Goal: Navigation & Orientation: Understand site structure

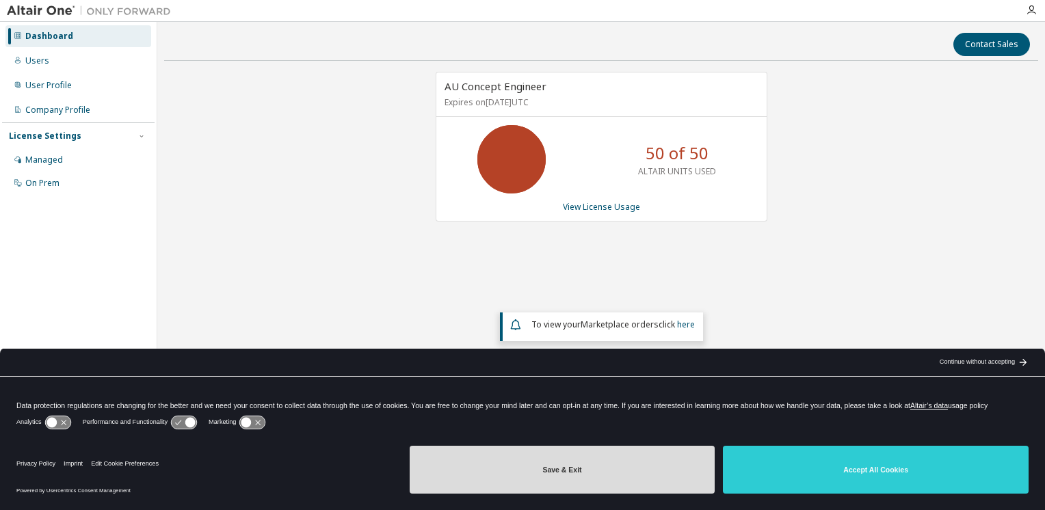
click at [594, 477] on button "Save & Exit" at bounding box center [563, 470] width 306 height 48
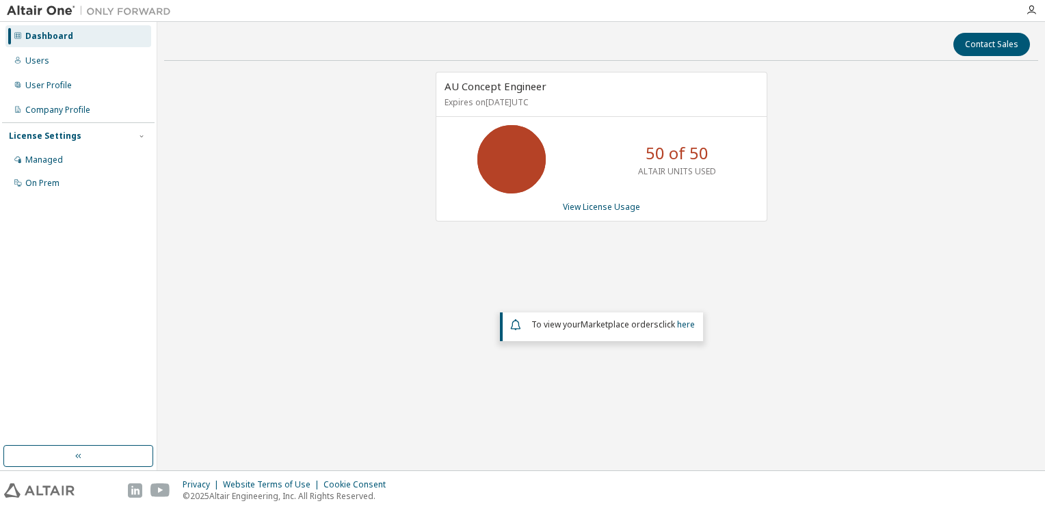
drag, startPoint x: 516, startPoint y: 100, endPoint x: 558, endPoint y: 100, distance: 41.0
click at [558, 100] on p "Expires on [DATE] UTC" at bounding box center [600, 102] width 311 height 12
drag, startPoint x: 558, startPoint y: 100, endPoint x: 484, endPoint y: 99, distance: 73.9
click at [484, 99] on p "Expires on [DATE] UTC" at bounding box center [600, 102] width 311 height 12
click at [605, 207] on link "View License Usage" at bounding box center [601, 207] width 77 height 12
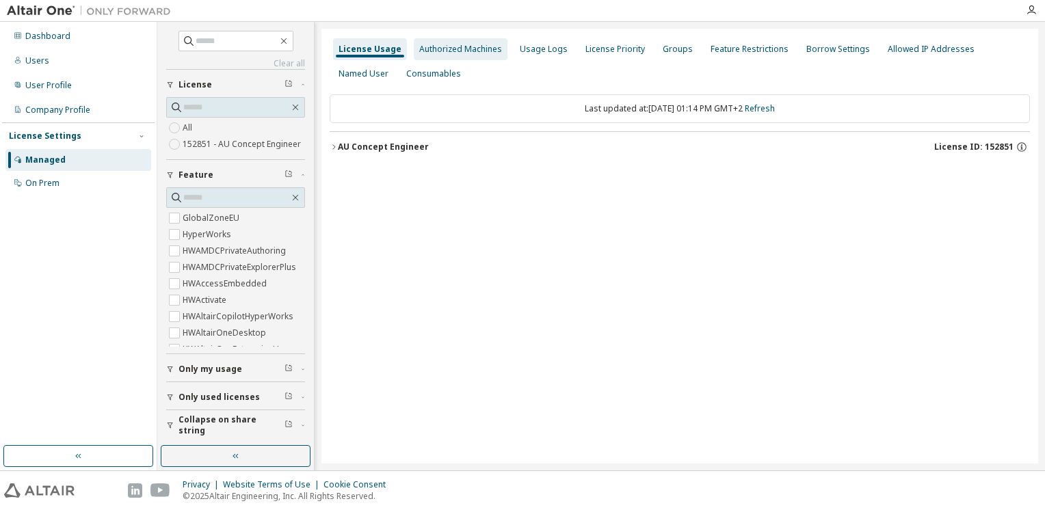
click at [463, 48] on div "Authorized Machines" at bounding box center [460, 49] width 83 height 11
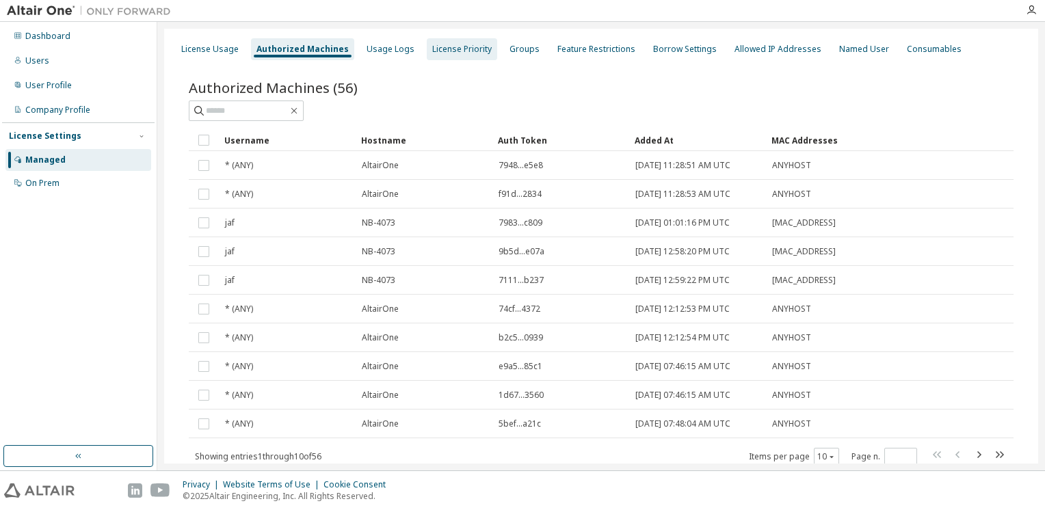
click at [465, 51] on div "License Priority" at bounding box center [462, 49] width 60 height 11
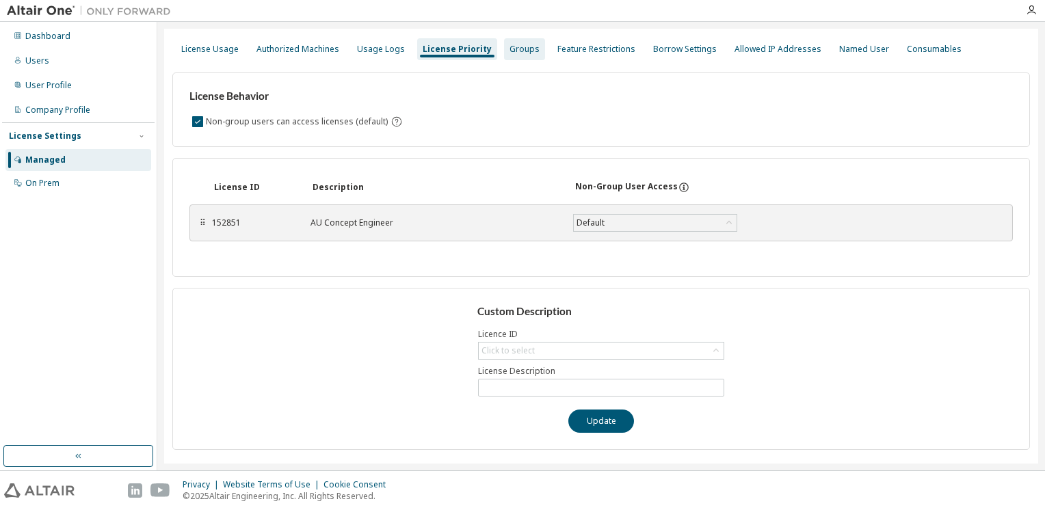
click at [516, 53] on div "Groups" at bounding box center [525, 49] width 30 height 11
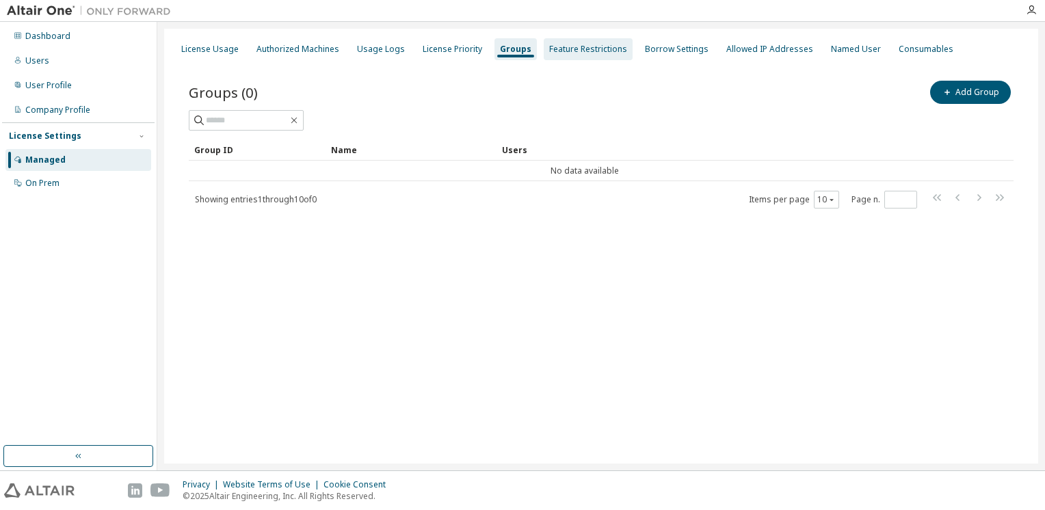
click at [560, 49] on div "Feature Restrictions" at bounding box center [588, 49] width 78 height 11
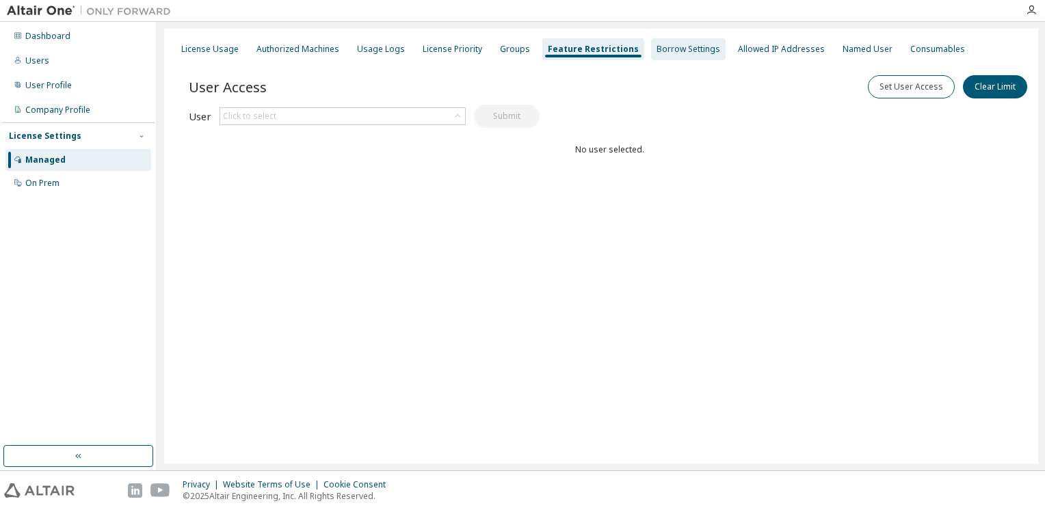
click at [657, 48] on div "Borrow Settings" at bounding box center [689, 49] width 64 height 11
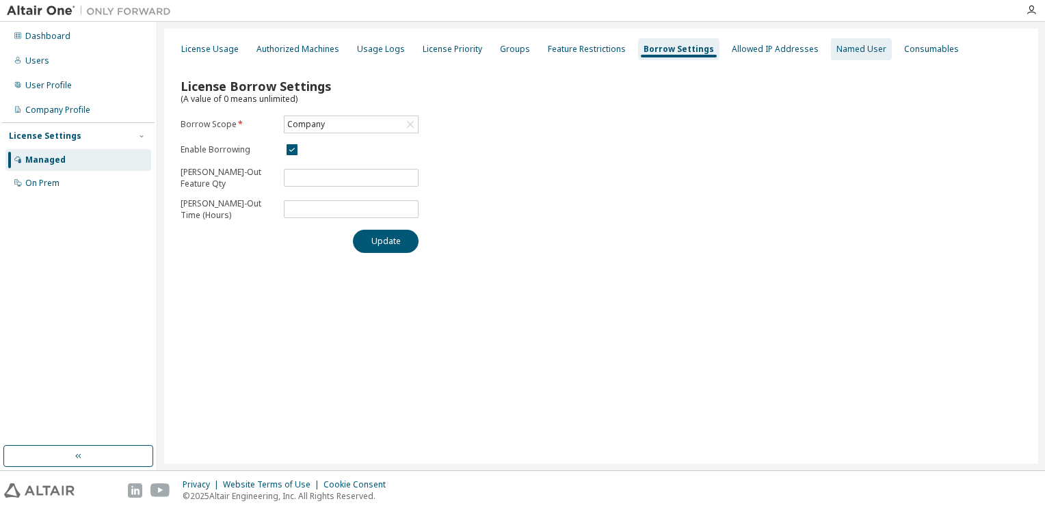
click at [843, 53] on div "Named User" at bounding box center [862, 49] width 50 height 11
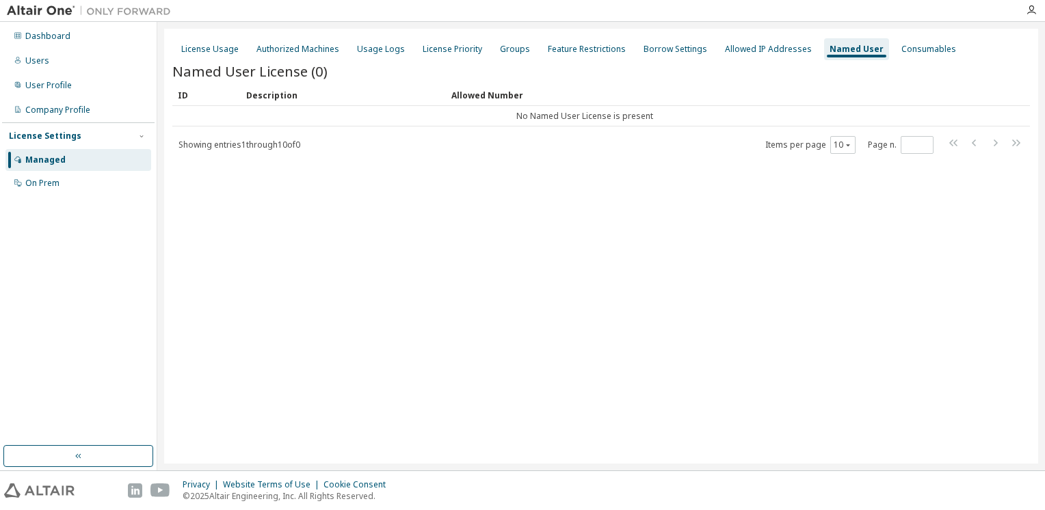
click at [49, 163] on div "Managed" at bounding box center [45, 160] width 40 height 11
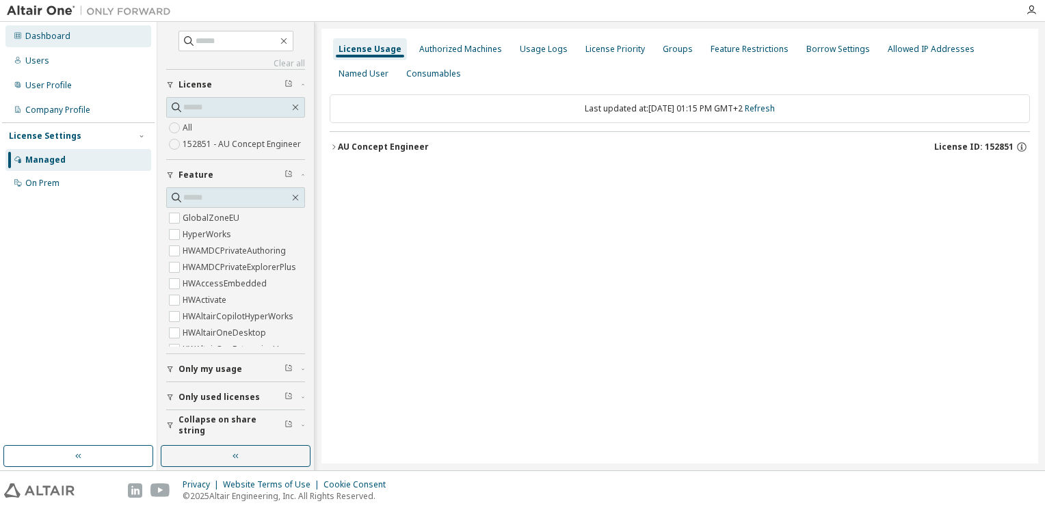
click at [48, 39] on div "Dashboard" at bounding box center [47, 36] width 45 height 11
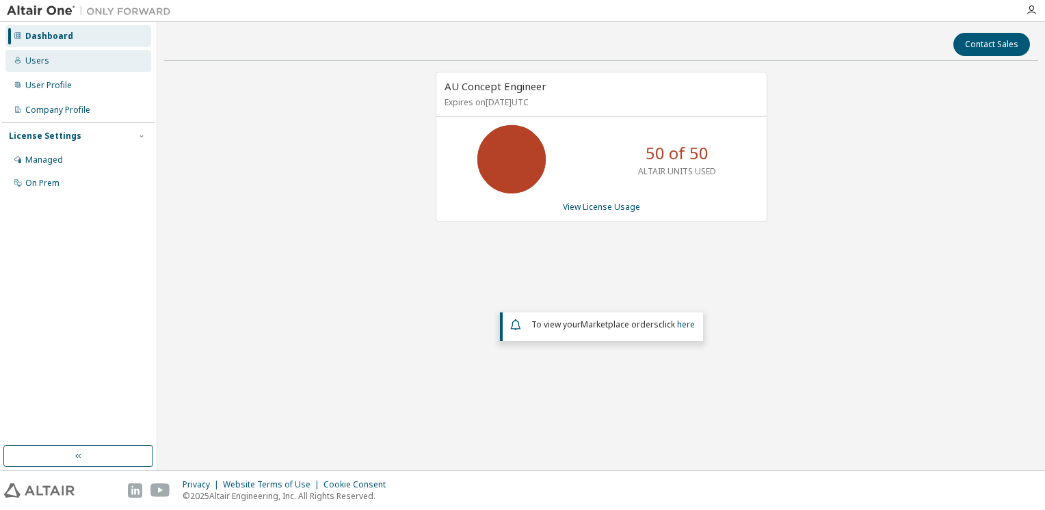
click at [31, 64] on div "Users" at bounding box center [37, 60] width 24 height 11
